Goal: Information Seeking & Learning: Learn about a topic

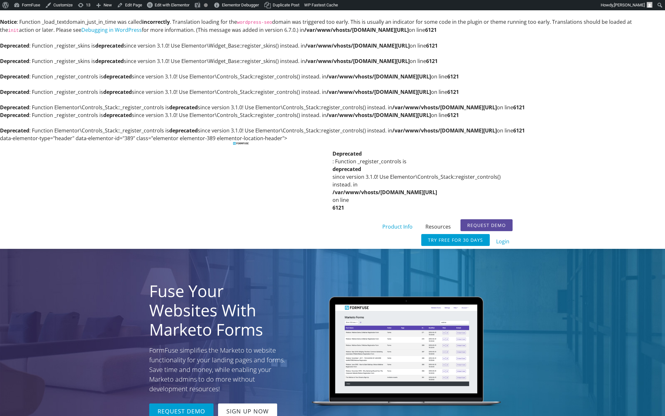
scroll to position [10, 0]
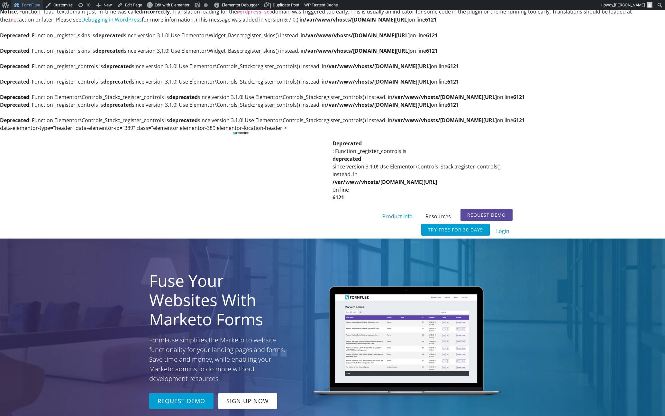
click at [29, 9] on link "FormFuse" at bounding box center [27, 5] width 32 height 10
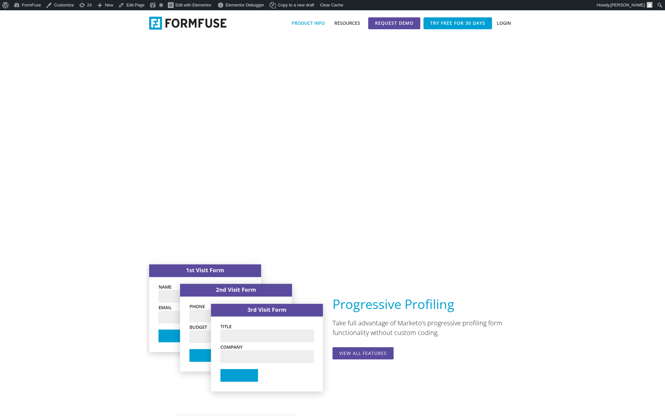
click at [315, 21] on link "Product Info" at bounding box center [308, 23] width 43 height 12
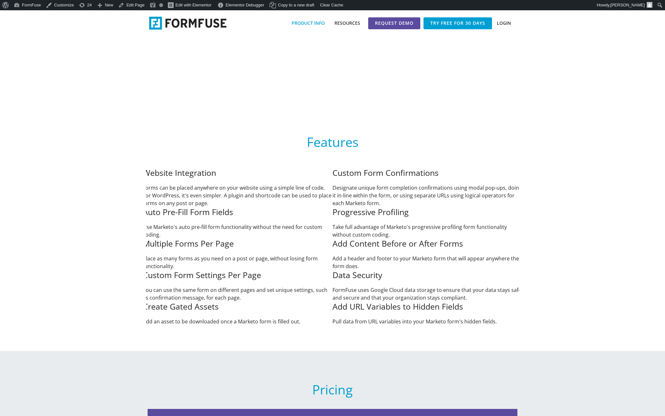
click at [354, 23] on link "Resources" at bounding box center [347, 23] width 35 height 12
click at [345, 21] on link "Resources" at bounding box center [347, 23] width 35 height 12
click at [381, 18] on link "Request Demo" at bounding box center [394, 23] width 52 height 12
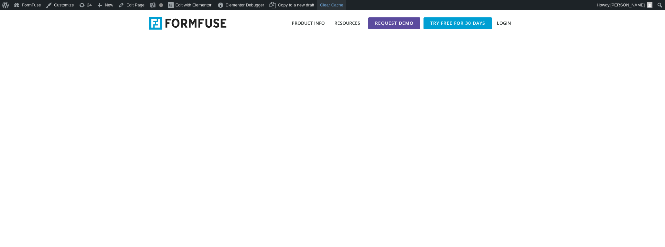
click at [347, 5] on div "Clear Cache" at bounding box center [332, 5] width 30 height 10
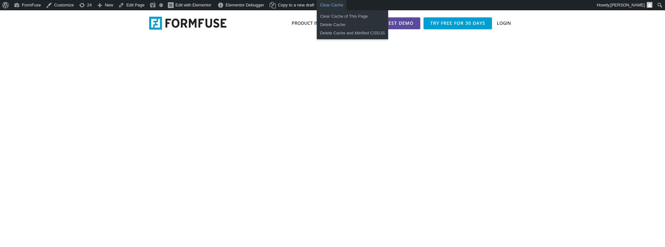
click at [353, 16] on div "Clear Cache of This Page" at bounding box center [352, 16] width 71 height 8
click at [338, 22] on div "Delete Cache" at bounding box center [352, 25] width 71 height 8
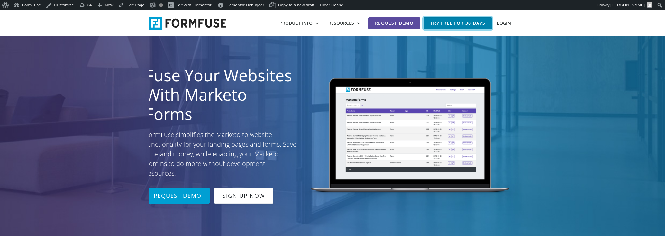
click at [454, 21] on link "Try Free for 30 Days" at bounding box center [458, 23] width 69 height 12
click at [291, 24] on link "Product Info" at bounding box center [299, 23] width 49 height 12
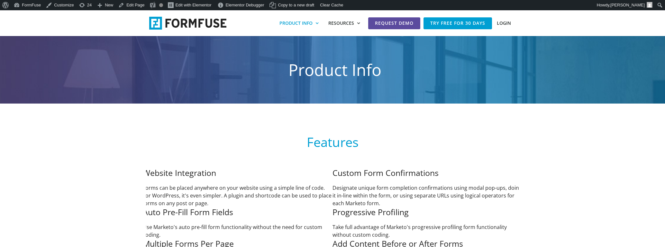
click at [184, 28] on img at bounding box center [187, 23] width 77 height 13
